Goal: Transaction & Acquisition: Purchase product/service

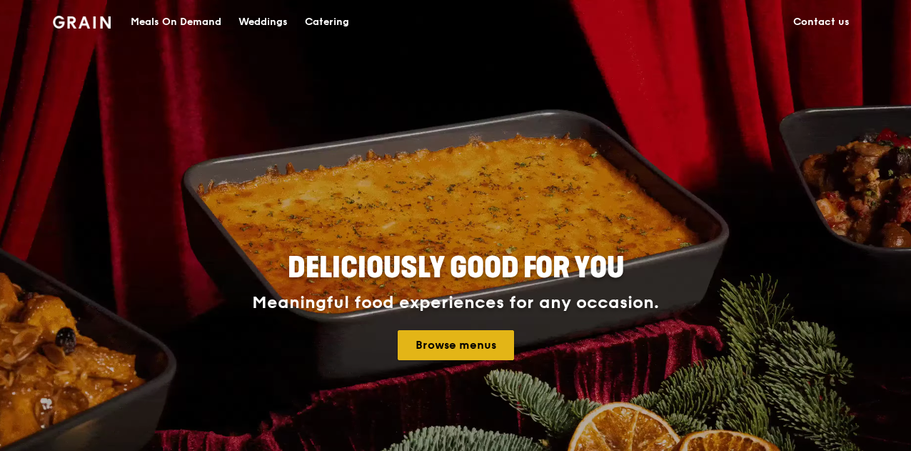
click at [487, 347] on link "Browse menus" at bounding box center [456, 345] width 116 height 30
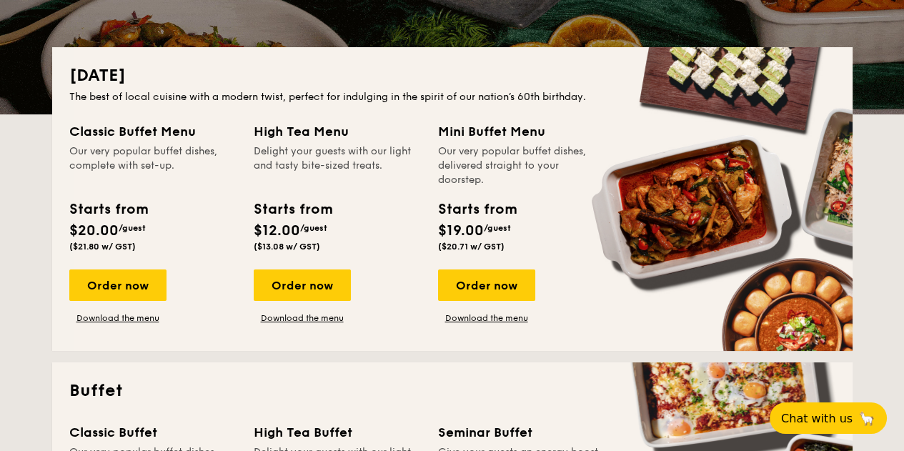
scroll to position [214, 0]
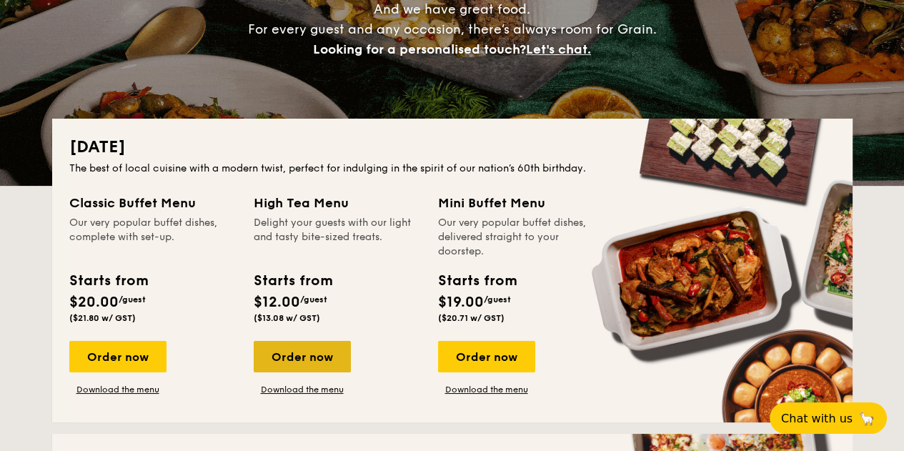
drag, startPoint x: 318, startPoint y: 354, endPoint x: 346, endPoint y: 363, distance: 29.4
click at [318, 354] on div "Order now" at bounding box center [302, 356] width 97 height 31
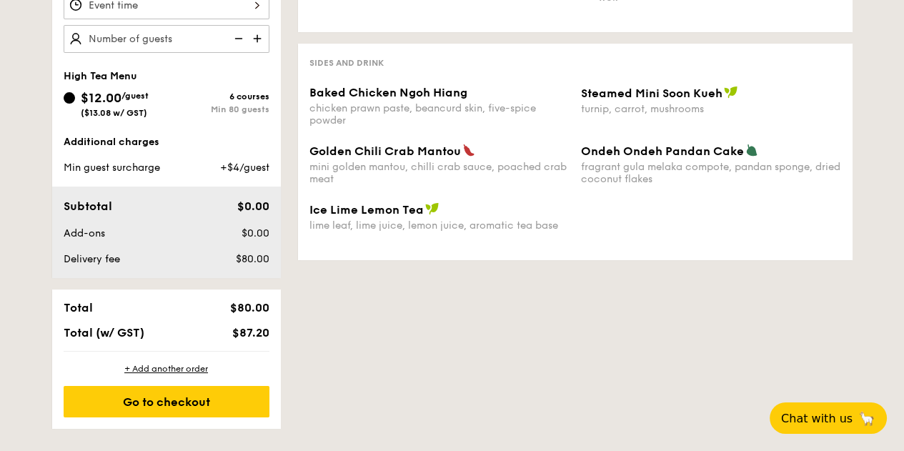
scroll to position [389, 0]
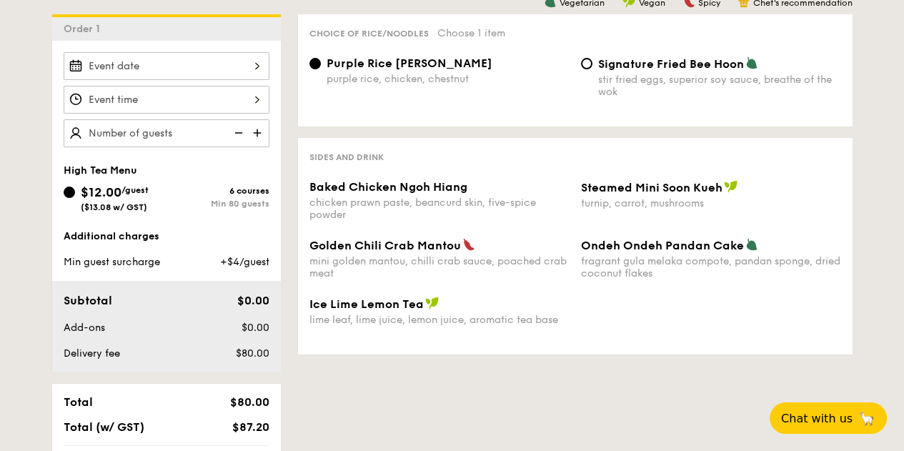
click at [296, 186] on div "Vegetarian Vegan Spicy Chef's recommendation Choice of rice/noodles Choose 1 it…" at bounding box center [566, 189] width 571 height 351
click at [385, 427] on div "1 - Select menu 2 - Select items 3 - Check out Order 1 High Tea Menu $12.00 /gu…" at bounding box center [452, 223] width 823 height 600
click at [262, 132] on img at bounding box center [258, 132] width 21 height 27
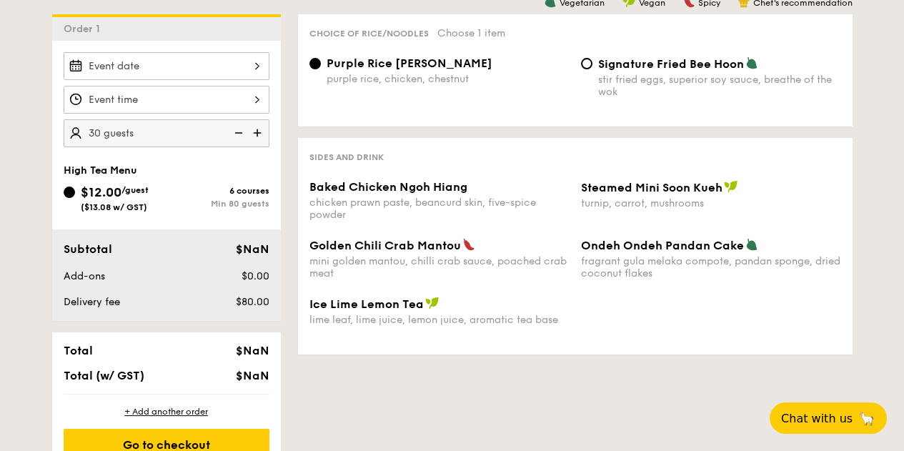
click at [234, 133] on img at bounding box center [236, 132] width 21 height 27
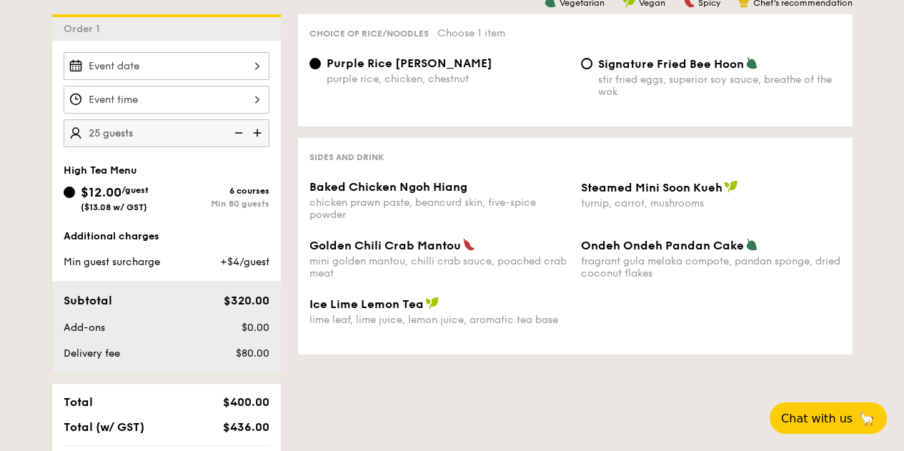
type input "20 guests"
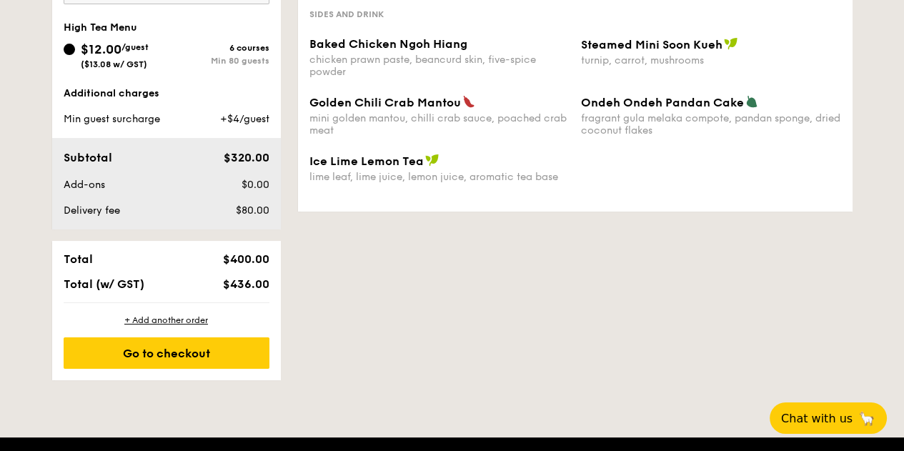
scroll to position [460, 0]
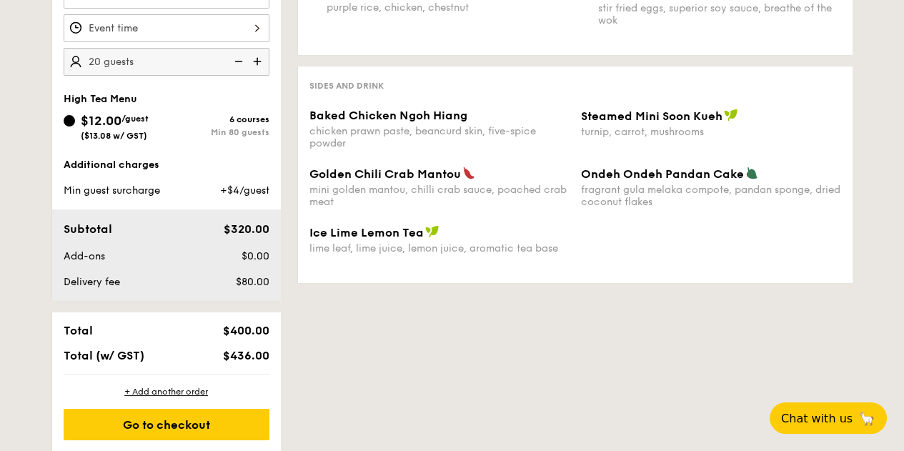
click at [238, 61] on img at bounding box center [236, 61] width 21 height 27
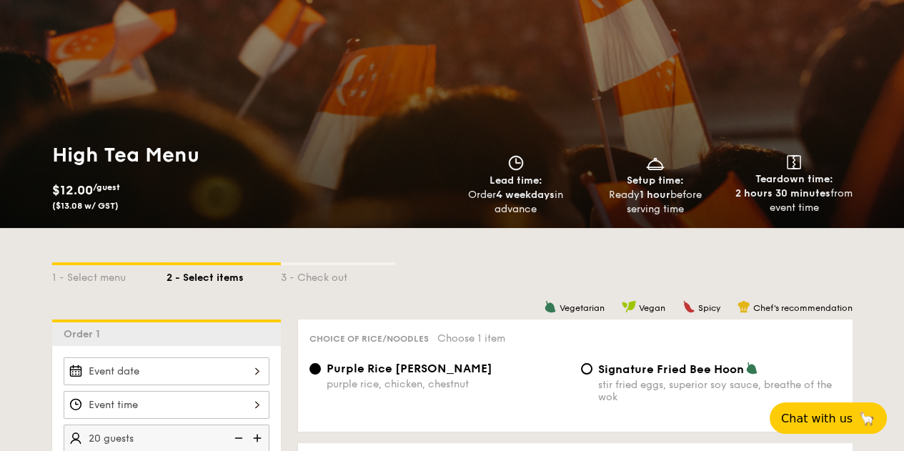
scroll to position [31, 0]
